Goal: Task Accomplishment & Management: Complete application form

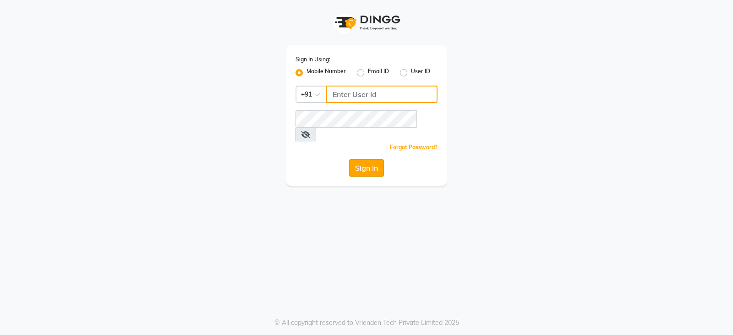
type input "9949413104"
click at [371, 159] on button "Sign In" at bounding box center [366, 167] width 35 height 17
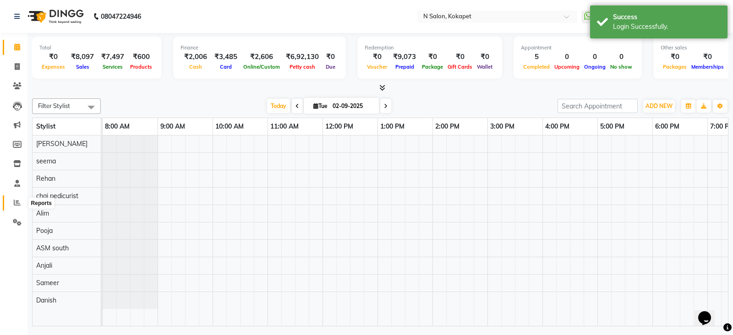
click at [17, 205] on icon at bounding box center [17, 202] width 7 height 7
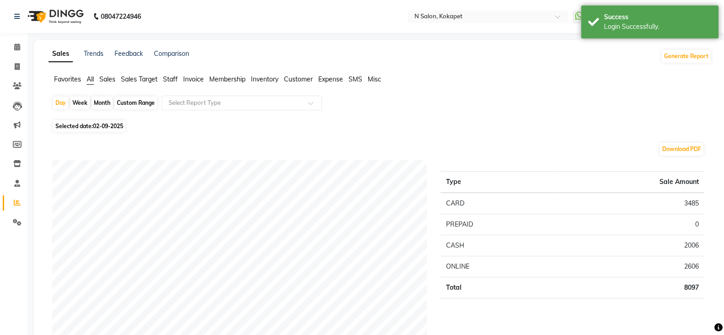
click at [176, 79] on span "Staff" at bounding box center [170, 79] width 15 height 8
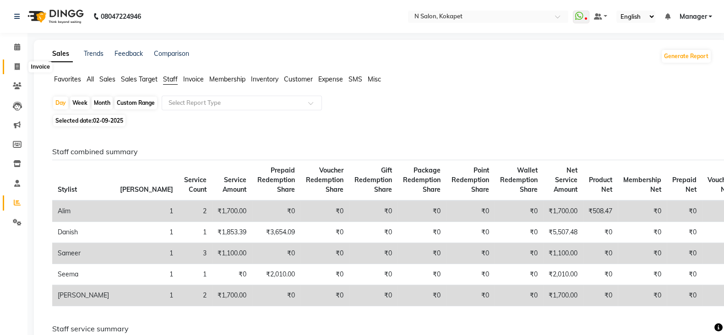
click at [21, 64] on span at bounding box center [17, 67] width 16 height 11
select select "service"
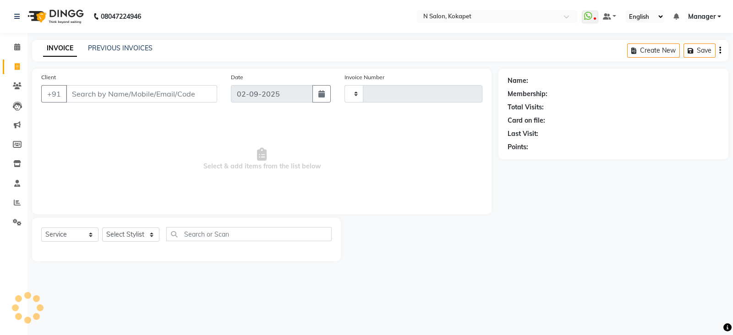
type input "1350"
select select "7256"
click at [80, 92] on input "Client" at bounding box center [141, 93] width 151 height 17
type input "9940444944"
click at [186, 95] on span "Add Client" at bounding box center [193, 93] width 36 height 9
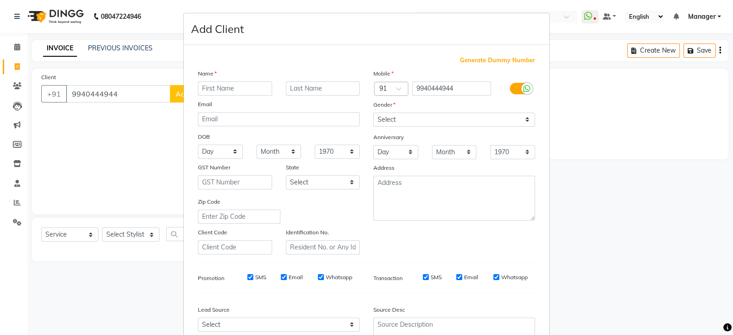
click at [217, 93] on input "text" at bounding box center [235, 89] width 74 height 14
type input "gayatri"
click at [414, 120] on select "Select [DEMOGRAPHIC_DATA] [DEMOGRAPHIC_DATA] Other Prefer Not To Say" at bounding box center [454, 120] width 162 height 14
select select "[DEMOGRAPHIC_DATA]"
click at [373, 113] on select "Select [DEMOGRAPHIC_DATA] [DEMOGRAPHIC_DATA] Other Prefer Not To Say" at bounding box center [454, 120] width 162 height 14
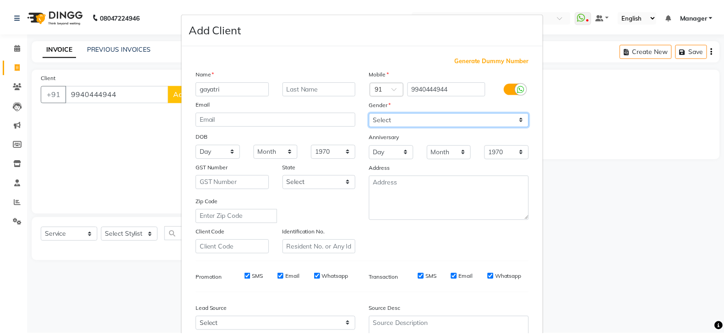
scroll to position [92, 0]
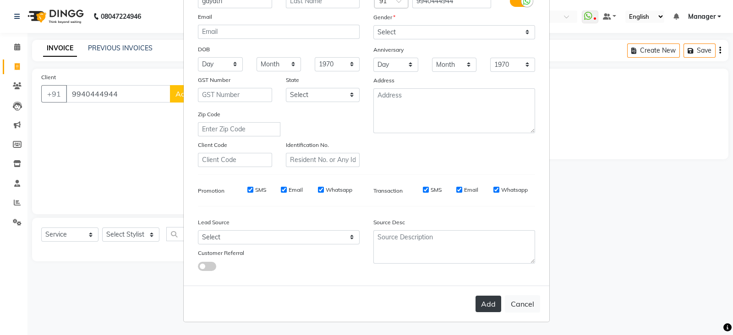
click at [490, 298] on button "Add" at bounding box center [488, 304] width 26 height 16
select select
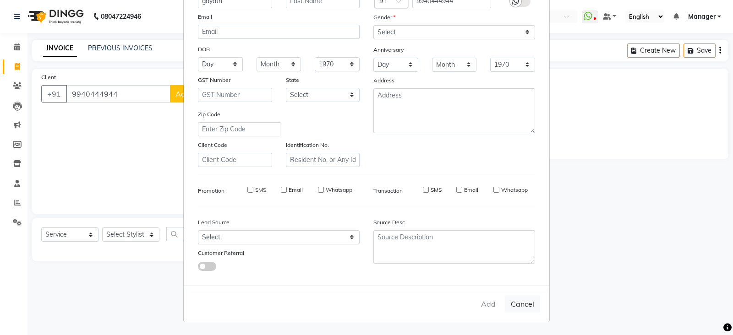
select select
checkbox input "false"
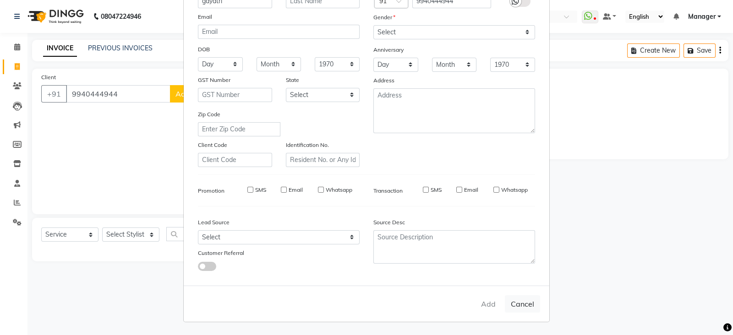
checkbox input "false"
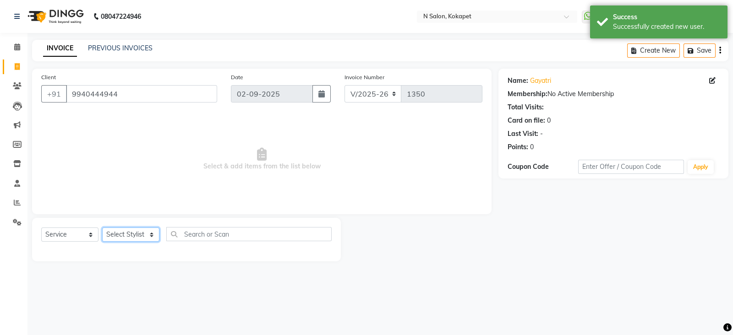
click at [135, 234] on select "Select Stylist [PERSON_NAME] ASM south [PERSON_NAME] pedicurist [DEMOGRAPHIC_DA…" at bounding box center [130, 235] width 57 height 14
select select "89511"
click at [102, 228] on select "Select Stylist [PERSON_NAME] ASM south [PERSON_NAME] pedicurist [DEMOGRAPHIC_DA…" at bounding box center [130, 235] width 57 height 14
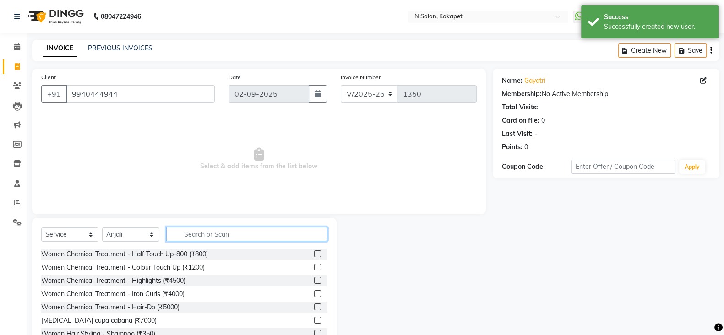
click at [261, 239] on input "text" at bounding box center [246, 234] width 161 height 14
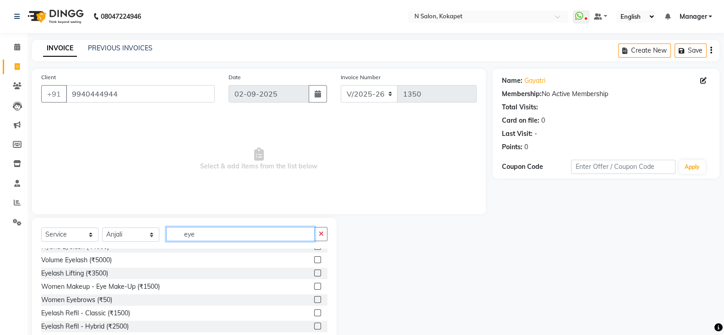
scroll to position [34, 0]
type input "eye"
click at [314, 299] on label at bounding box center [317, 299] width 7 height 7
click at [314, 299] on input "checkbox" at bounding box center [317, 300] width 6 height 6
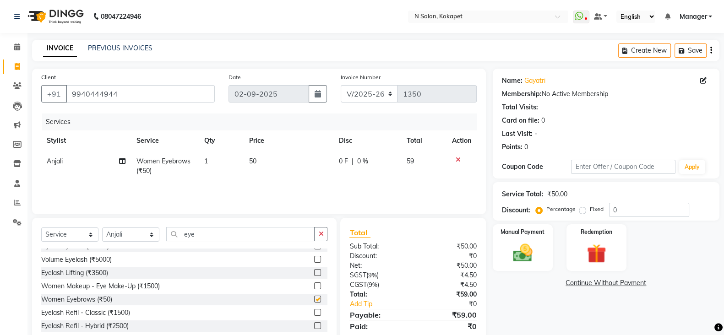
checkbox input "false"
click at [258, 166] on td "50" at bounding box center [289, 166] width 90 height 30
select select "89511"
click at [258, 166] on td "50" at bounding box center [291, 168] width 68 height 35
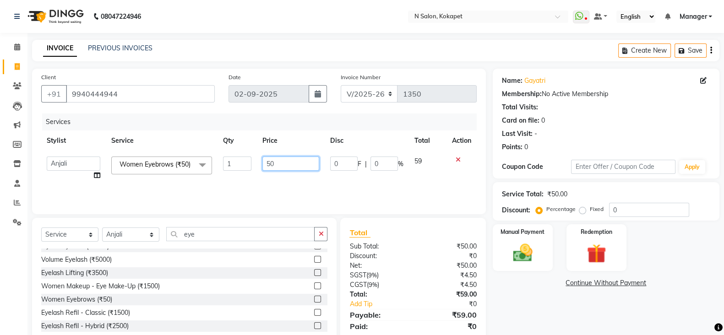
click at [280, 167] on input "50" at bounding box center [290, 164] width 57 height 14
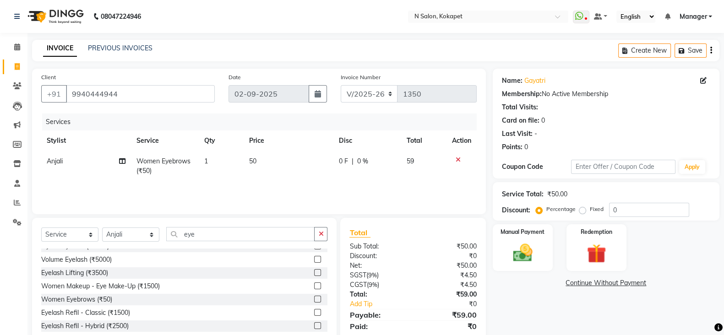
click at [208, 159] on td "1" at bounding box center [221, 166] width 45 height 30
select select "89511"
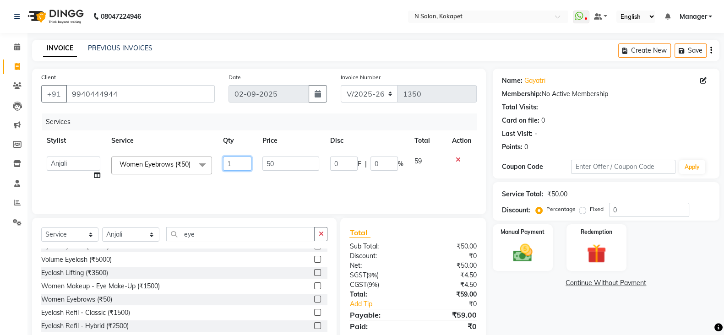
click at [234, 163] on input "1" at bounding box center [237, 164] width 28 height 14
type input "2"
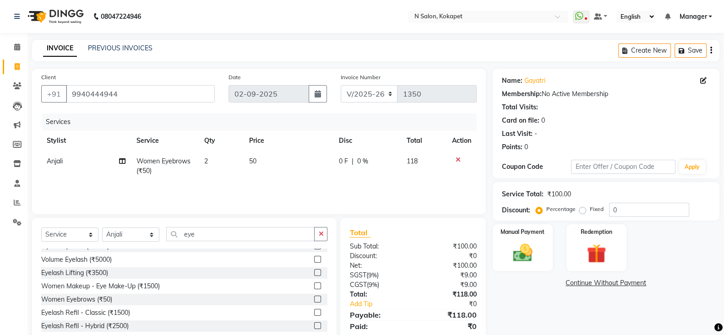
click at [96, 177] on td "Anjali Split Commission" at bounding box center [86, 166] width 90 height 30
select select "89511"
click at [96, 178] on icon at bounding box center [97, 175] width 6 height 6
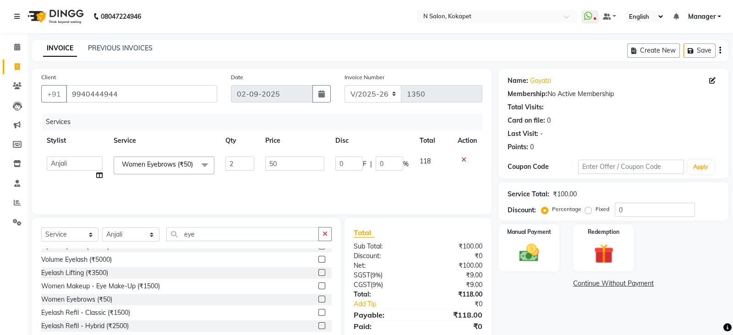
select select "89511"
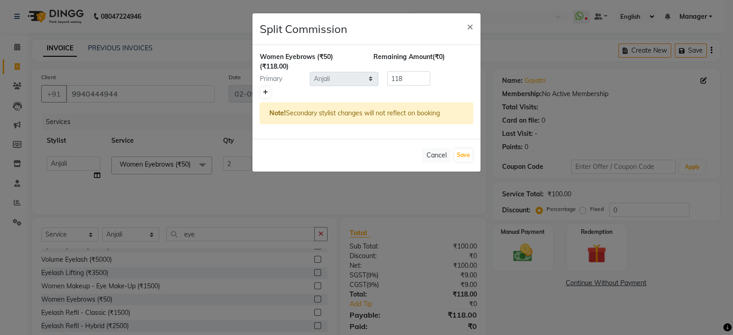
click at [266, 92] on icon at bounding box center [265, 92] width 5 height 5
type input "59"
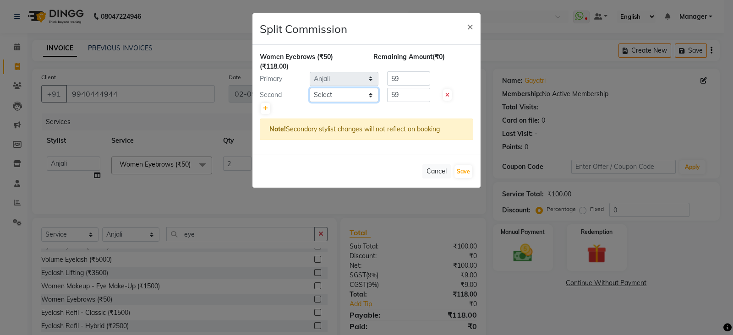
click at [358, 90] on select "Select [PERSON_NAME] ASM south [PERSON_NAME] pedicurist [DEMOGRAPHIC_DATA] Mana…" at bounding box center [344, 95] width 69 height 14
select select "63213"
click at [310, 88] on select "Select [PERSON_NAME] ASM south [PERSON_NAME] pedicurist [DEMOGRAPHIC_DATA] Mana…" at bounding box center [344, 95] width 69 height 14
click at [468, 171] on button "Save" at bounding box center [463, 171] width 18 height 13
select select "Select"
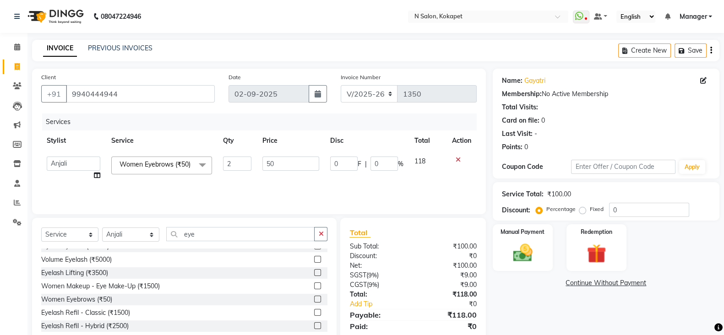
scroll to position [33, 0]
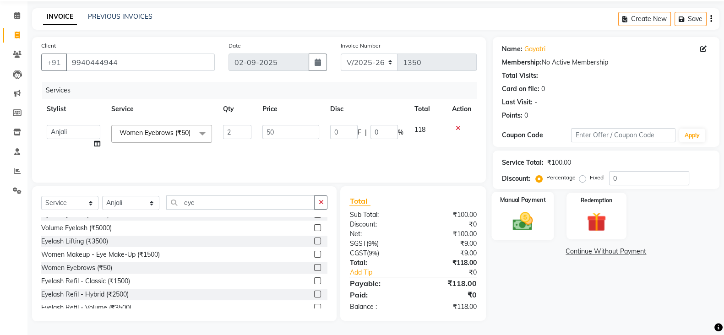
click at [519, 226] on img at bounding box center [522, 221] width 33 height 23
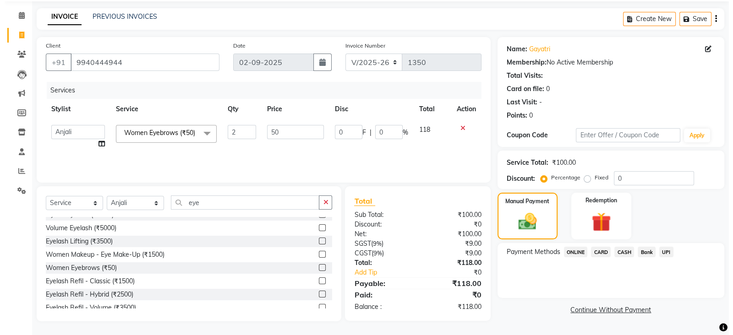
scroll to position [0, 0]
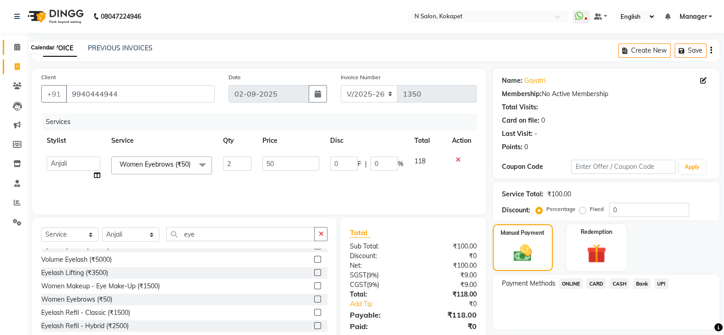
click at [16, 47] on icon at bounding box center [17, 46] width 6 height 7
